Goal: Task Accomplishment & Management: Use online tool/utility

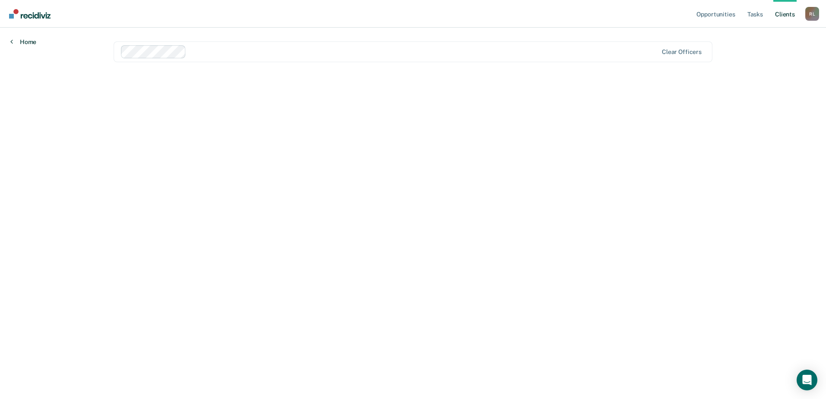
click at [18, 43] on link "Home" at bounding box center [23, 42] width 26 height 8
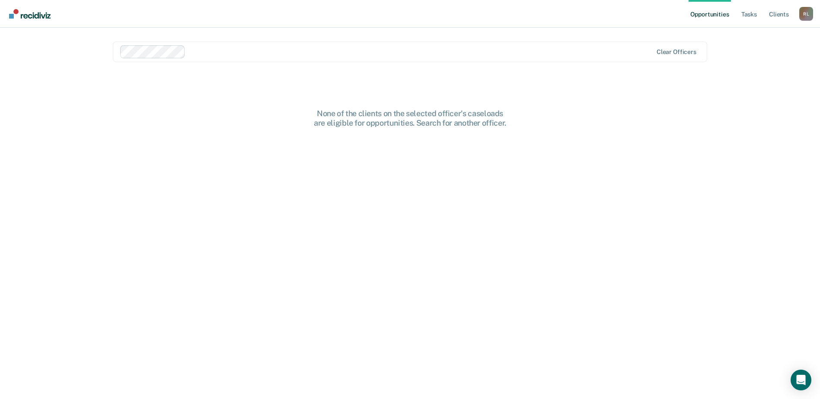
click at [39, 14] on img "Go to Recidiviz Home" at bounding box center [29, 14] width 41 height 10
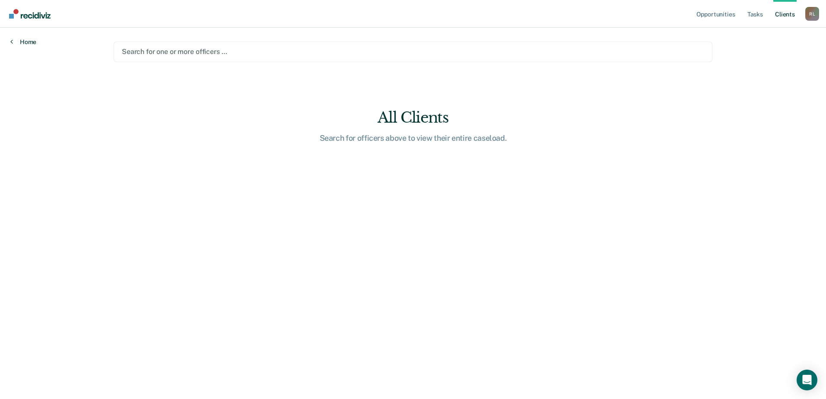
click at [25, 43] on link "Home" at bounding box center [23, 42] width 26 height 8
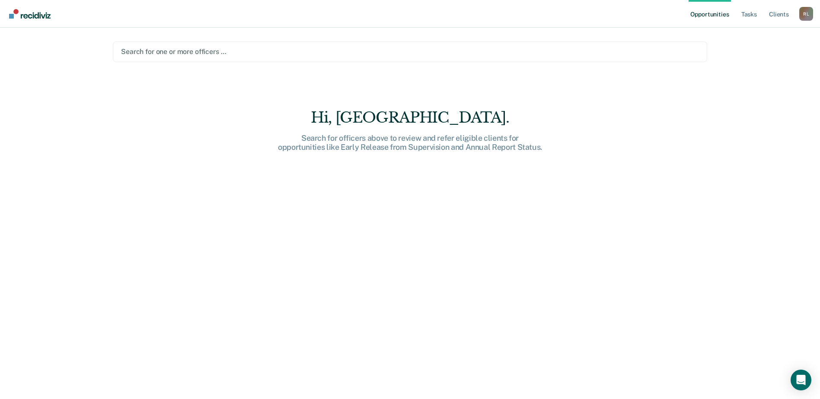
click at [25, 43] on div "Opportunities Tasks Client s [PERSON_NAME] Profile How it works Log Out Search …" at bounding box center [410, 199] width 820 height 399
click at [29, 17] on img "Go to Recidiviz Home" at bounding box center [29, 14] width 41 height 10
click at [228, 50] on div at bounding box center [410, 52] width 578 height 10
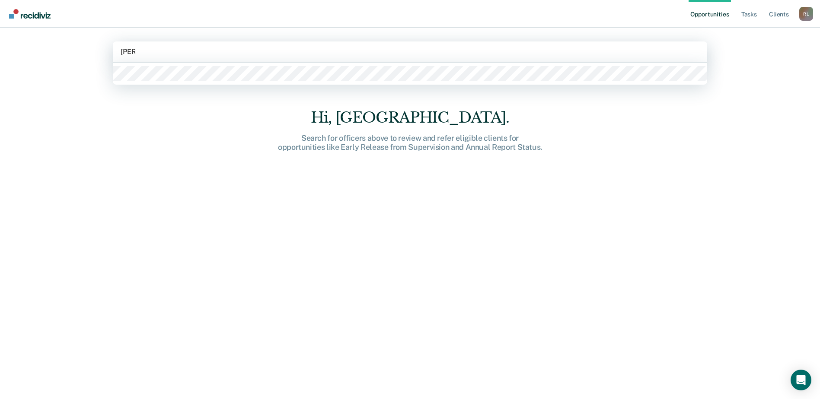
type input "lozan"
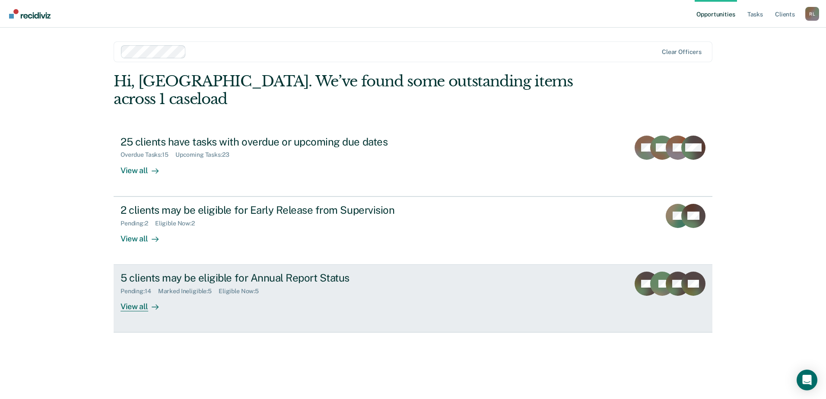
click at [234, 272] on div "5 clients may be eligible for Annual Report Status" at bounding box center [272, 278] width 303 height 13
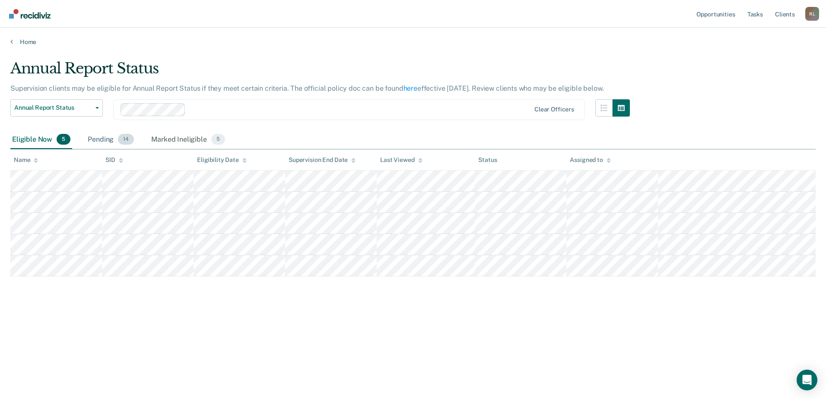
click at [96, 139] on div "Pending 14" at bounding box center [111, 140] width 50 height 19
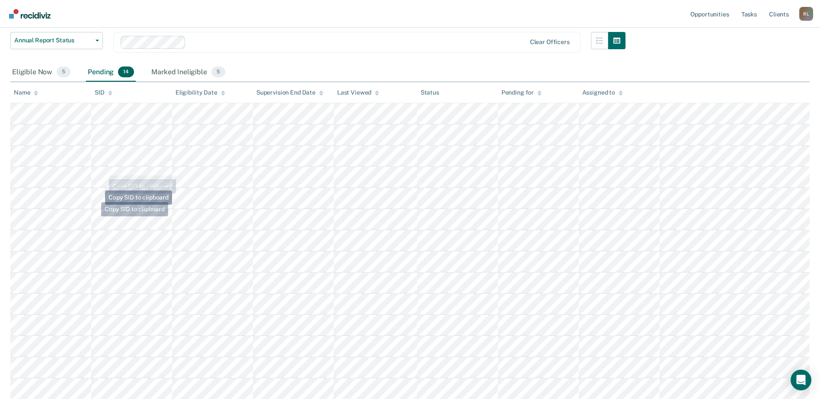
scroll to position [68, 0]
click at [186, 67] on div "Marked Ineligible 5" at bounding box center [188, 72] width 77 height 19
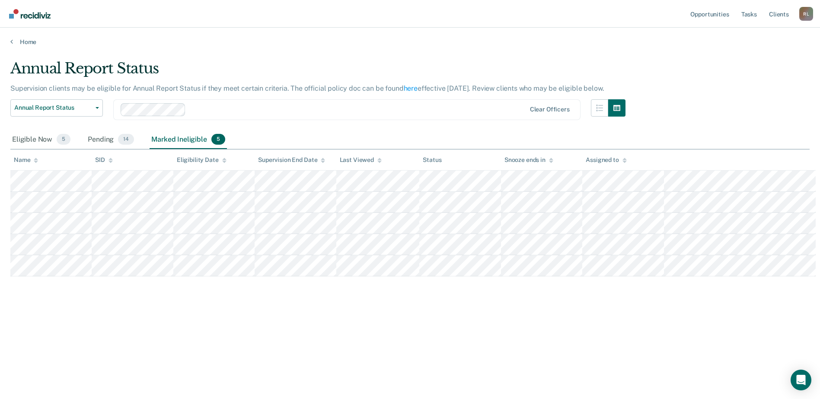
scroll to position [0, 0]
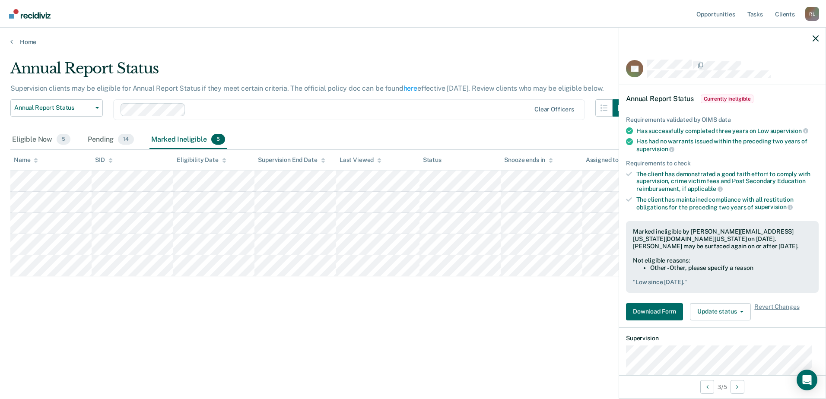
click at [398, 139] on div "Eligible Now 5 Pending 14 Marked Ineligible 5" at bounding box center [413, 140] width 806 height 19
click at [108, 143] on div "Pending 14" at bounding box center [111, 140] width 50 height 19
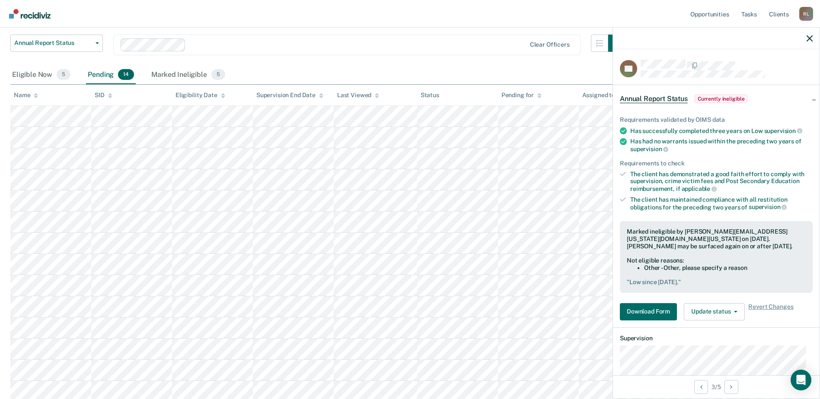
scroll to position [68, 0]
click at [38, 73] on div "Eligible Now 5" at bounding box center [41, 72] width 62 height 19
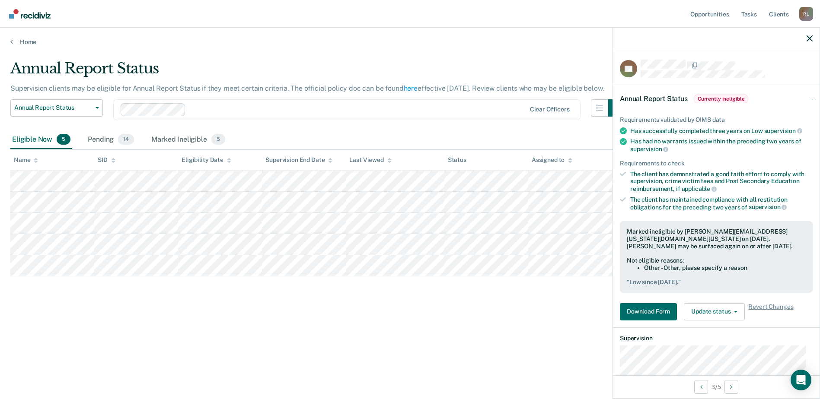
scroll to position [0, 0]
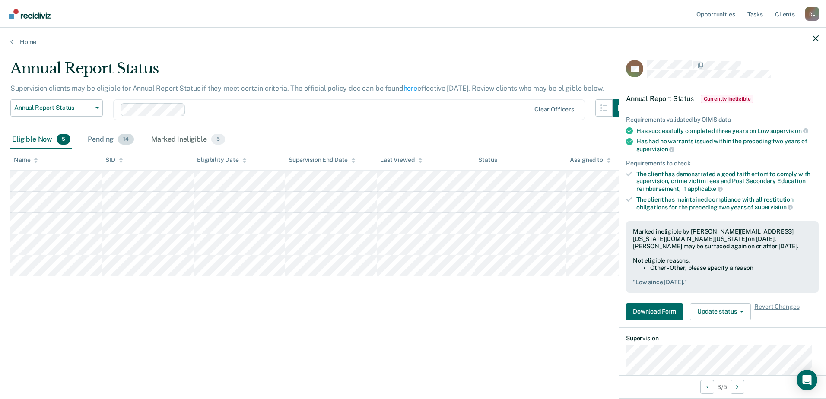
click at [102, 145] on div "Pending 14" at bounding box center [111, 140] width 50 height 19
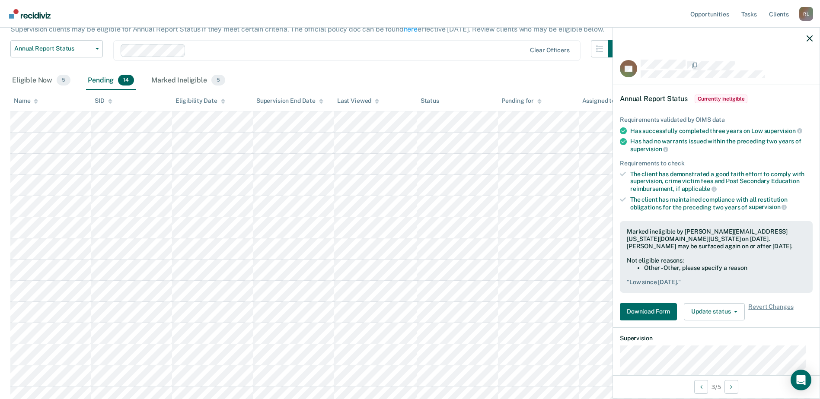
scroll to position [68, 0]
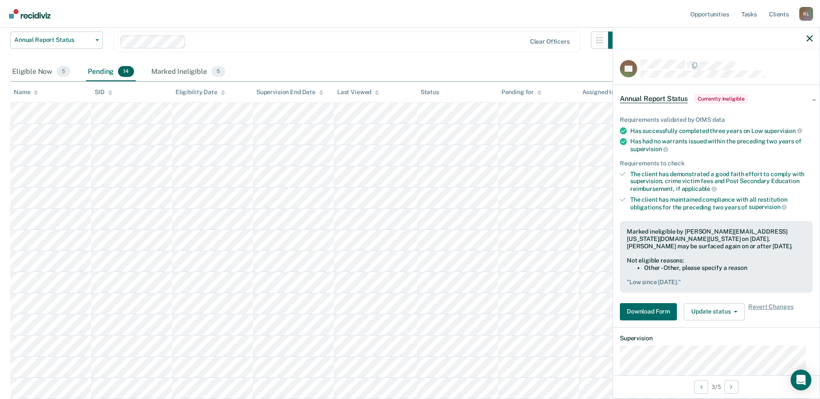
click at [30, 92] on div "Name" at bounding box center [26, 92] width 24 height 7
